Goal: Download file/media

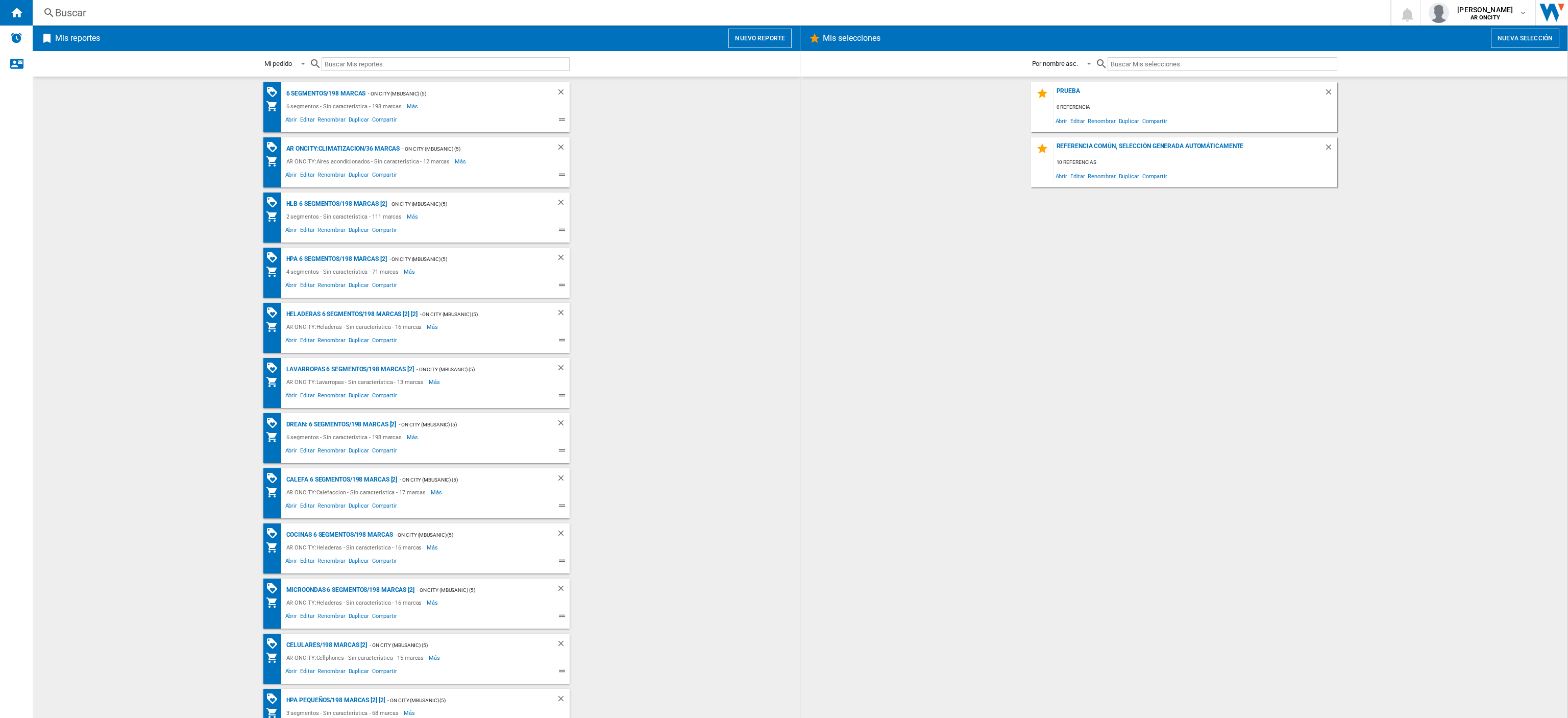
click at [346, 100] on div "6 segmentos - Sin característica - 198 marcas" at bounding box center [346, 106] width 124 height 12
click at [350, 89] on div "6 segmentos/198 marcas" at bounding box center [325, 94] width 82 height 13
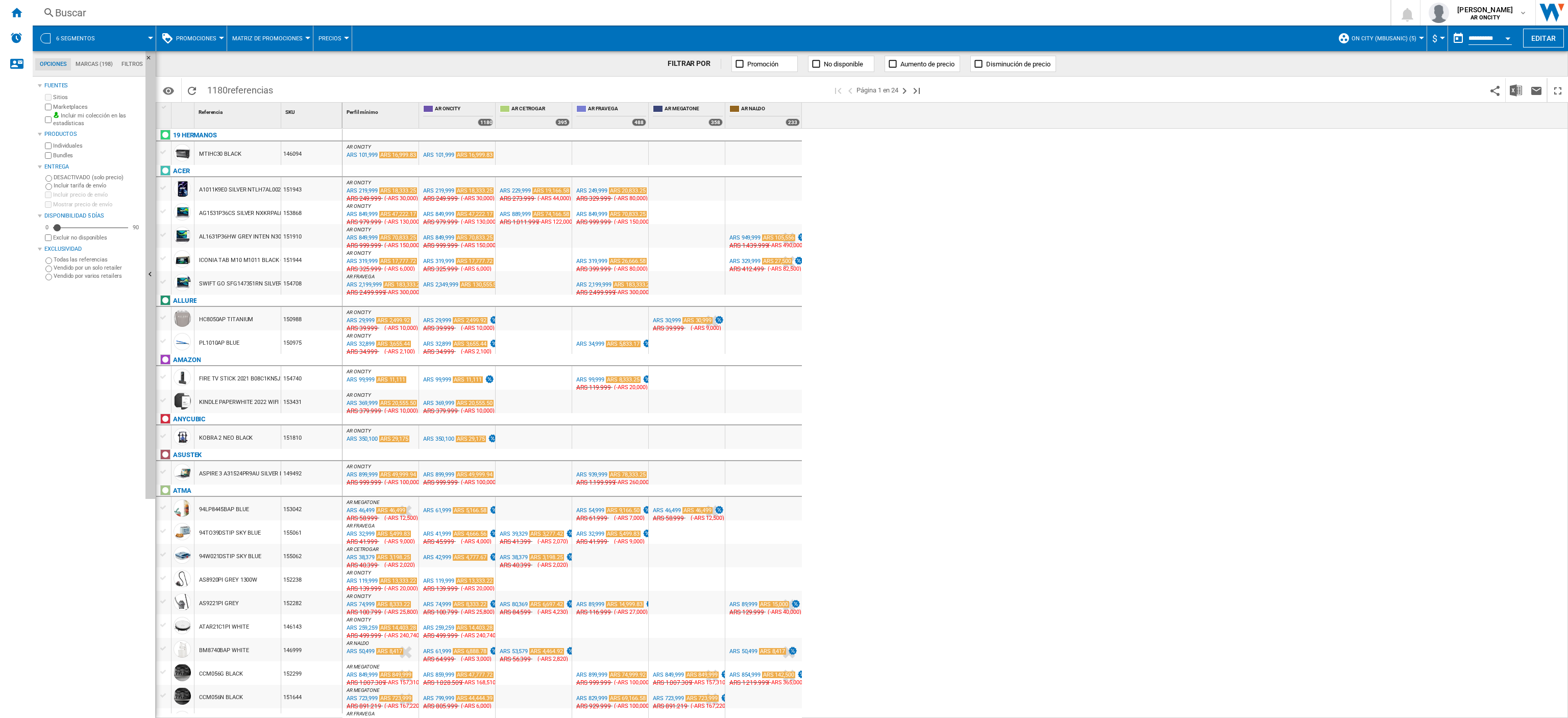
click at [685, 250] on div at bounding box center [687, 259] width 76 height 23
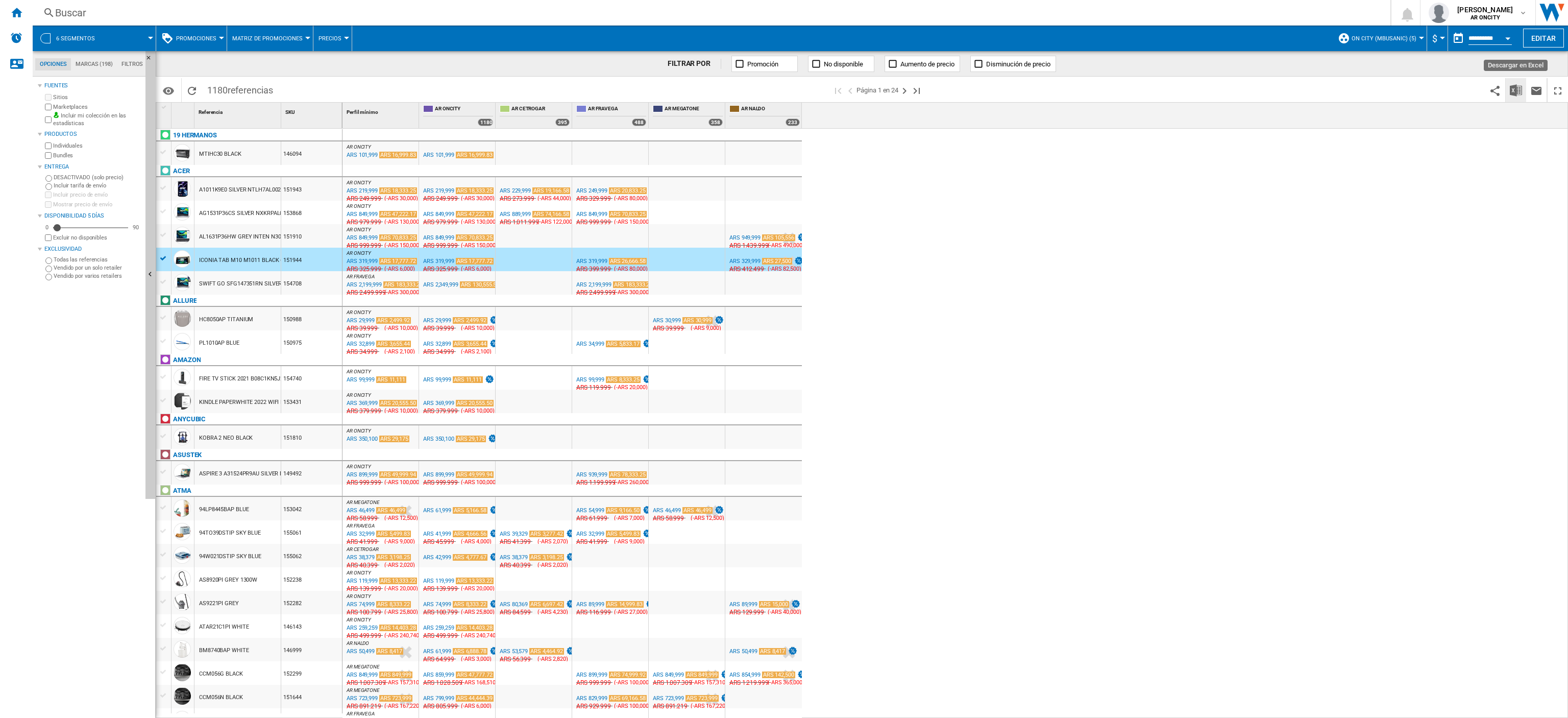
click at [1510, 88] on img "Descargar en Excel" at bounding box center [1516, 91] width 12 height 12
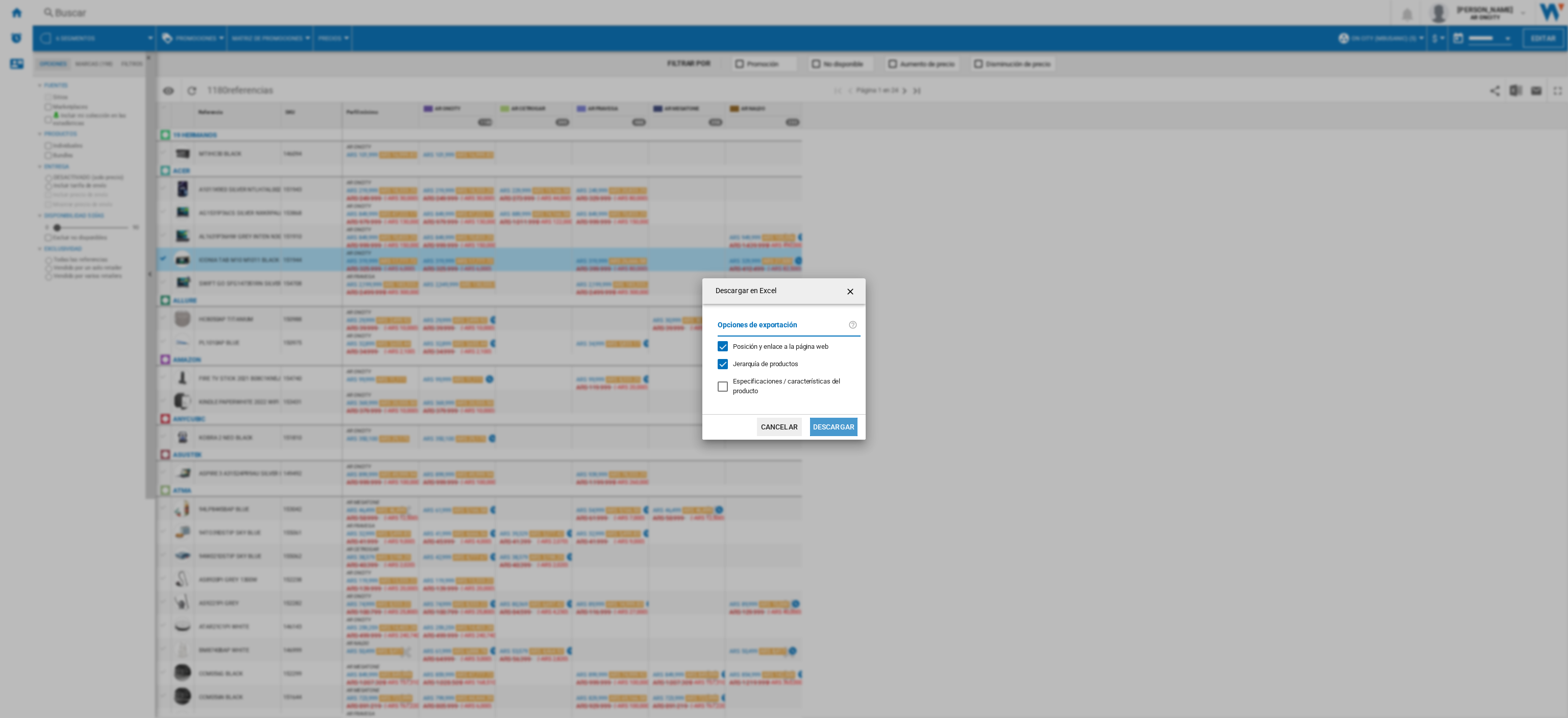
click at [845, 418] on button "Descargar" at bounding box center [834, 427] width 48 height 18
